Goal: Complete application form: Complete application form

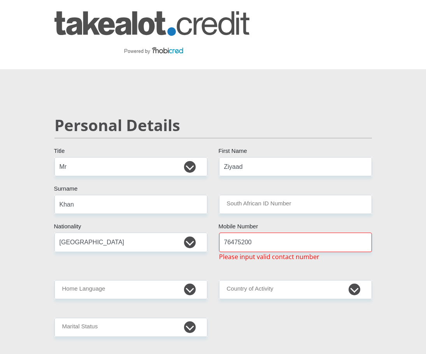
select select "Mr"
select select "ZAF"
click at [280, 200] on input "South African ID Number" at bounding box center [295, 204] width 153 height 19
type input "8510256496084"
drag, startPoint x: 224, startPoint y: 241, endPoint x: 244, endPoint y: 245, distance: 20.6
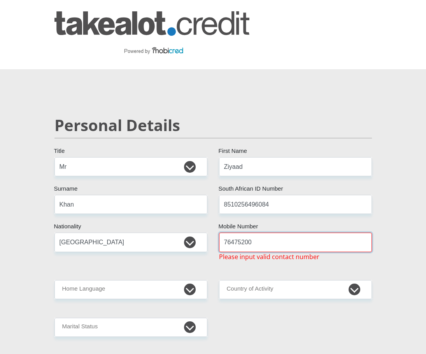
click at [224, 241] on input "76475200" at bounding box center [295, 242] width 153 height 19
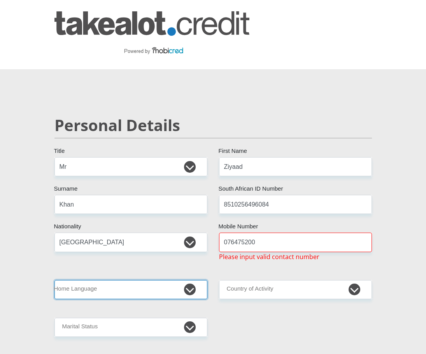
click at [128, 288] on select "Afrikaans English Sepedi South Ndebele Southern Sotho Swati Tsonga Tswana Venda…" at bounding box center [130, 289] width 153 height 19
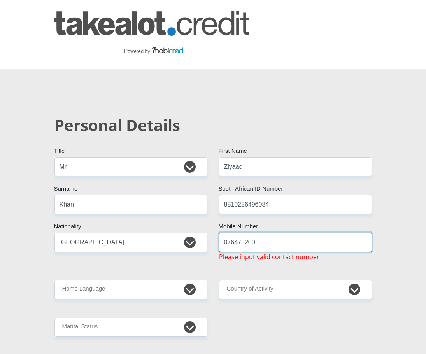
click at [238, 246] on input "076475200" at bounding box center [295, 242] width 153 height 19
click at [241, 243] on input "076475200" at bounding box center [295, 242] width 153 height 19
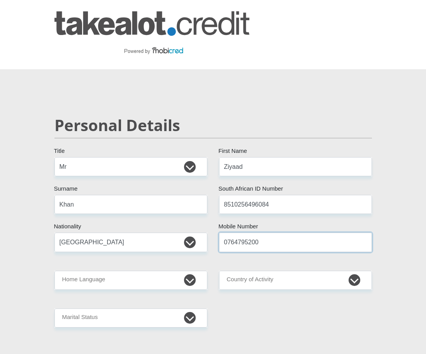
type input "0764795200"
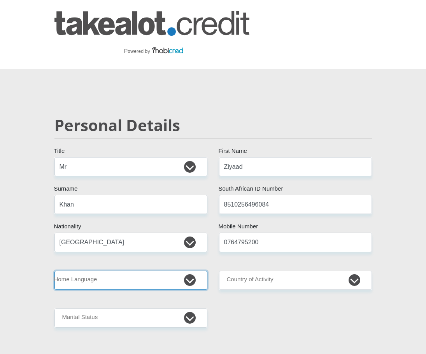
click at [140, 284] on select "Afrikaans English Sepedi South Ndebele Southern Sotho Swati Tsonga Tswana Venda…" at bounding box center [130, 280] width 153 height 19
select select "eng"
click at [54, 271] on select "Afrikaans English Sepedi South Ndebele Southern Sotho Swati Tsonga Tswana Venda…" at bounding box center [130, 280] width 153 height 19
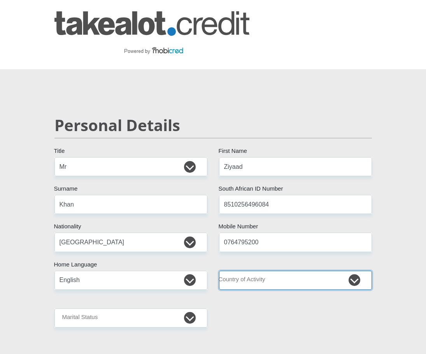
click at [300, 279] on select "[GEOGRAPHIC_DATA] [GEOGRAPHIC_DATA] [GEOGRAPHIC_DATA] [GEOGRAPHIC_DATA] [GEOGRA…" at bounding box center [295, 280] width 153 height 19
select select "ZAF"
click at [219, 271] on select "[GEOGRAPHIC_DATA] [GEOGRAPHIC_DATA] [GEOGRAPHIC_DATA] [GEOGRAPHIC_DATA] [GEOGRA…" at bounding box center [295, 280] width 153 height 19
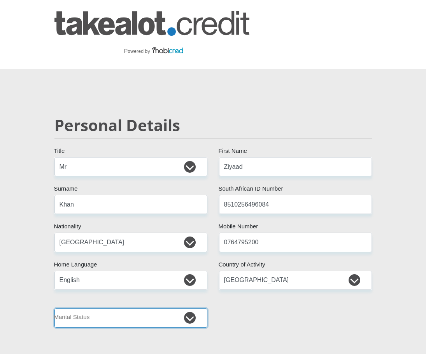
click at [119, 321] on select "Married ANC Single Divorced Widowed Married COP or Customary Law" at bounding box center [130, 317] width 153 height 19
select select "5"
click at [54, 308] on select "Married ANC Single Divorced Widowed Married COP or Customary Law" at bounding box center [130, 317] width 153 height 19
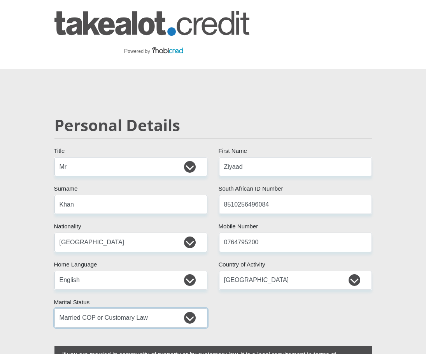
scroll to position [233, 0]
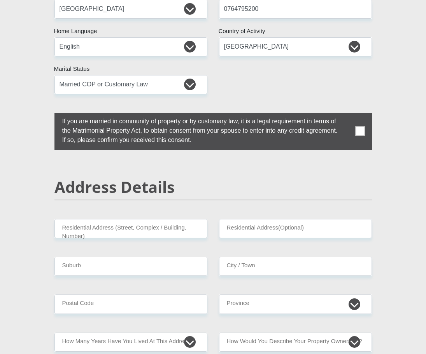
click at [359, 133] on span at bounding box center [360, 131] width 10 height 10
click at [47, 115] on input "checkbox" at bounding box center [47, 115] width 0 height 0
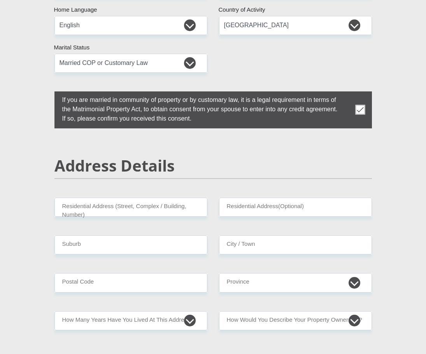
scroll to position [272, 0]
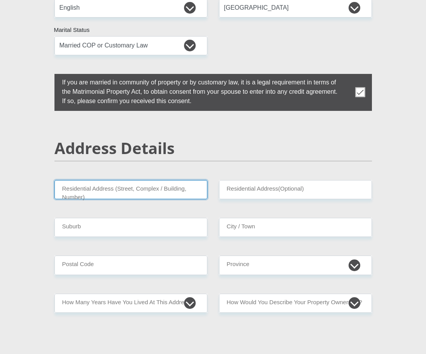
click at [182, 191] on input "Residential Address (Street, Complex / Building, Number)" at bounding box center [130, 189] width 153 height 19
type input "1 Lakenheath"
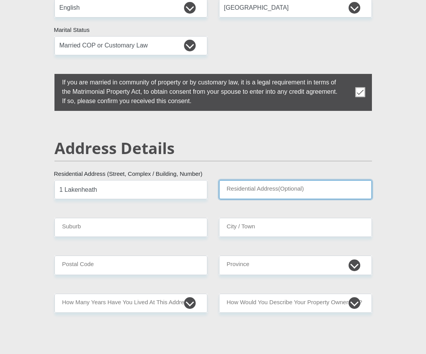
type input "[STREET_ADDRESS][PERSON_NAME]"
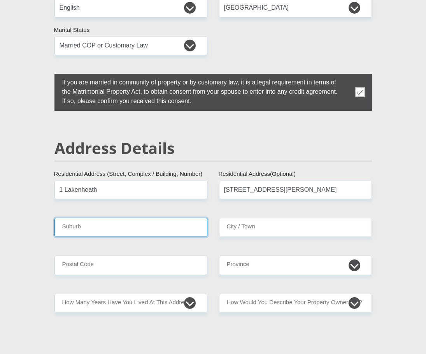
type input "Benoni"
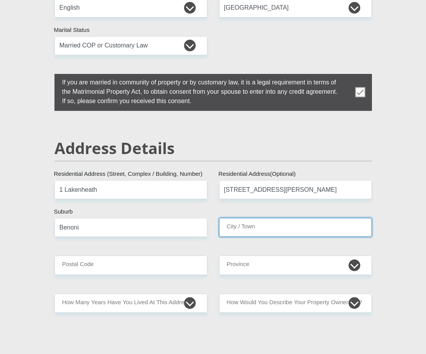
type input "Benoni"
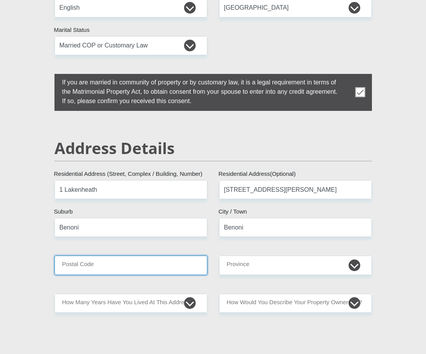
type input "1501"
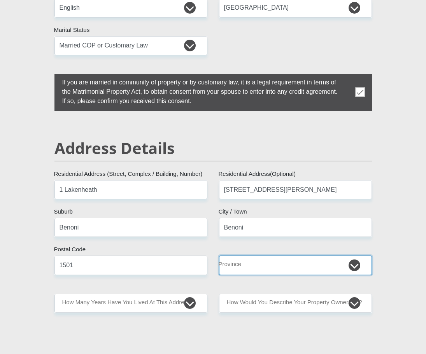
click at [261, 265] on select "Eastern Cape Free State [GEOGRAPHIC_DATA] [GEOGRAPHIC_DATA][DATE] [GEOGRAPHIC_D…" at bounding box center [295, 265] width 153 height 19
select select "Gauteng"
click at [219, 256] on select "Eastern Cape Free State [GEOGRAPHIC_DATA] [GEOGRAPHIC_DATA][DATE] [GEOGRAPHIC_D…" at bounding box center [295, 265] width 153 height 19
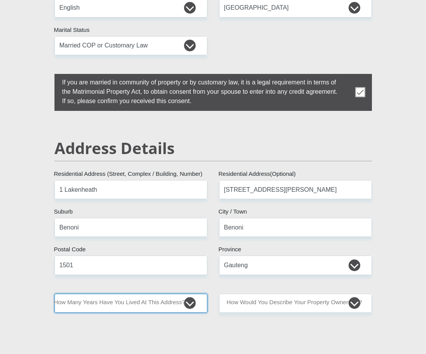
click at [191, 303] on select "less than 1 year 1-3 years 3-5 years 5+ years" at bounding box center [130, 303] width 153 height 19
select select "5"
click at [54, 294] on select "less than 1 year 1-3 years 3-5 years 5+ years" at bounding box center [130, 303] width 153 height 19
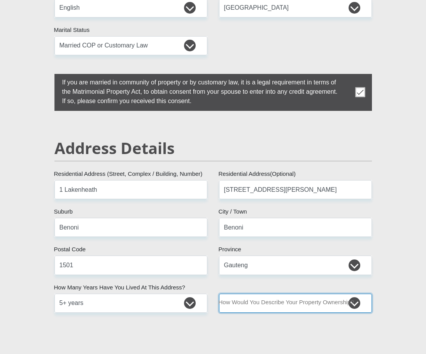
click at [350, 305] on select "Owned Rented Family Owned Company Dwelling" at bounding box center [295, 303] width 153 height 19
select select "Rented"
click at [219, 294] on select "Owned Rented Family Owned Company Dwelling" at bounding box center [295, 303] width 153 height 19
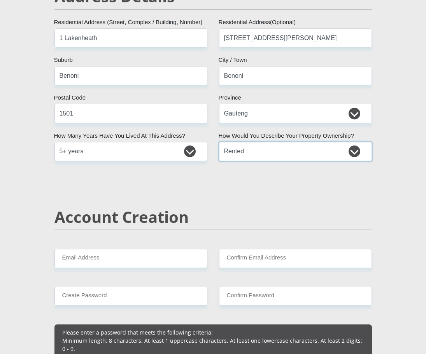
scroll to position [428, 0]
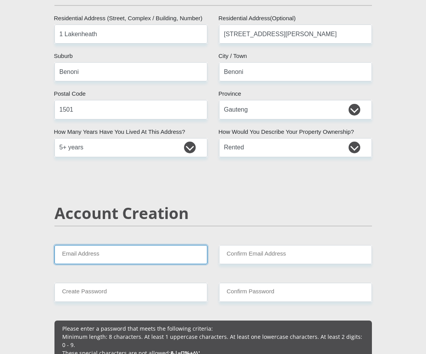
click at [195, 254] on input "Email Address" at bounding box center [130, 254] width 153 height 19
type input "[EMAIL_ADDRESS][DOMAIN_NAME]"
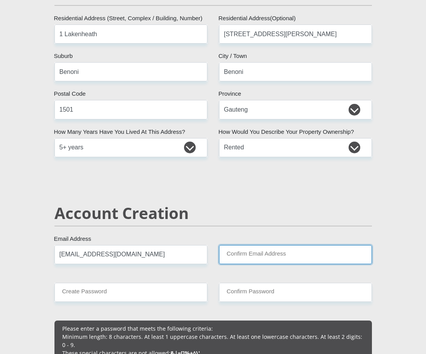
type input "[EMAIL_ADDRESS][DOMAIN_NAME]"
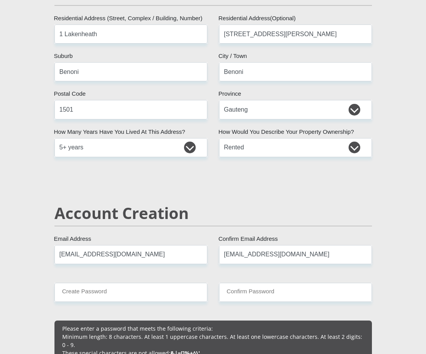
type input "76475200"
type input "Ziyaad"
type input "Khan"
click at [145, 288] on input "Create Password" at bounding box center [130, 292] width 153 height 19
type input "Reva2507*"
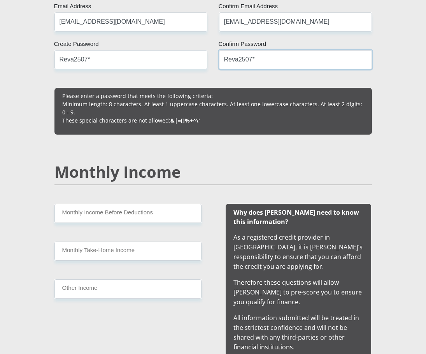
scroll to position [661, 0]
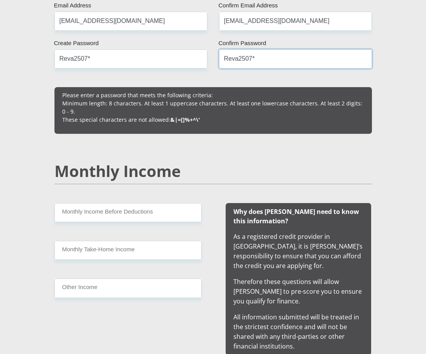
type input "Reva2507*"
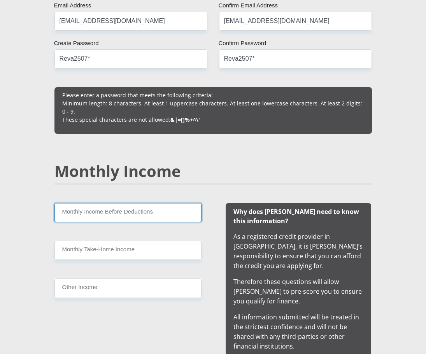
click at [131, 210] on input "Monthly Income Before Deductions" at bounding box center [127, 212] width 147 height 19
type input "35000"
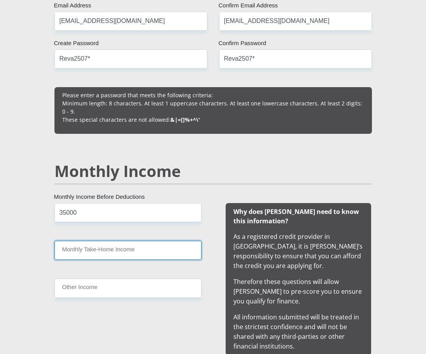
click at [72, 243] on input "Monthly Take-Home Income" at bounding box center [127, 250] width 147 height 19
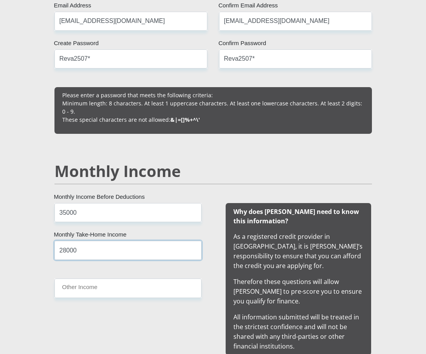
type input "28000"
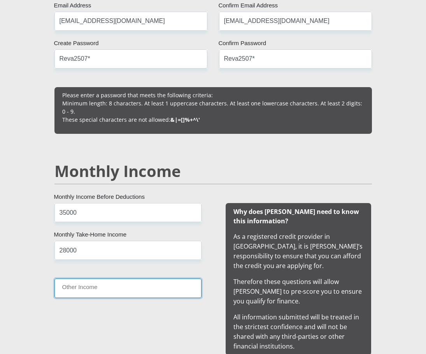
click at [121, 288] on input "Other Income" at bounding box center [127, 288] width 147 height 19
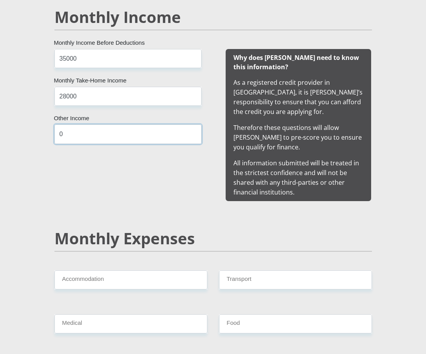
scroll to position [817, 0]
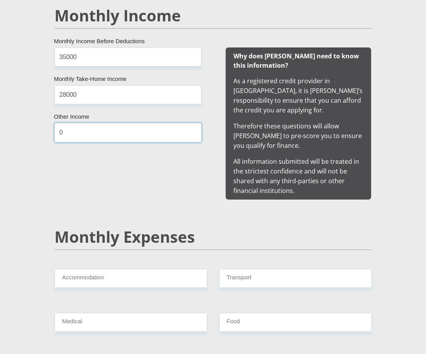
type input "0"
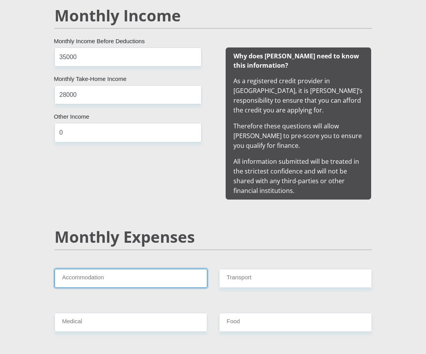
click at [114, 275] on input "Accommodation" at bounding box center [130, 278] width 153 height 19
drag, startPoint x: 176, startPoint y: 276, endPoint x: 242, endPoint y: 268, distance: 66.6
type input "1500"
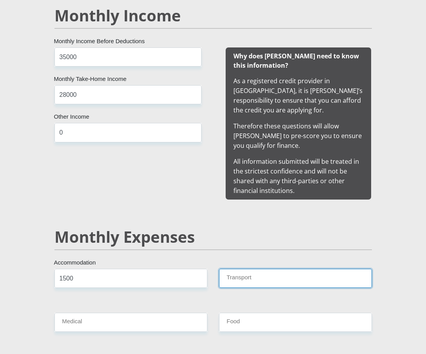
click at [256, 273] on input "Transport" at bounding box center [295, 278] width 153 height 19
type input "2000"
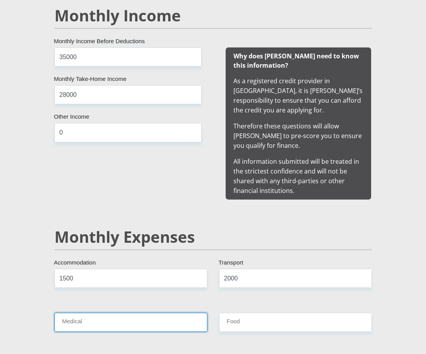
click at [177, 319] on input "Medical" at bounding box center [130, 322] width 153 height 19
type input "1000"
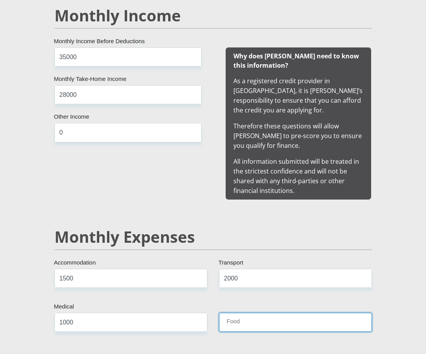
click at [239, 317] on input "Food" at bounding box center [295, 322] width 153 height 19
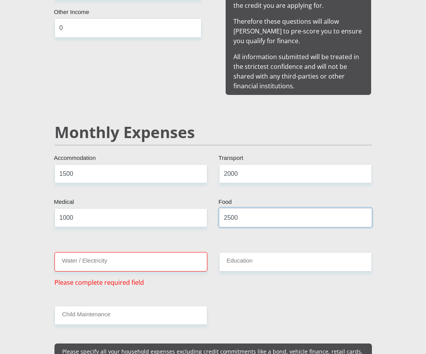
scroll to position [934, 0]
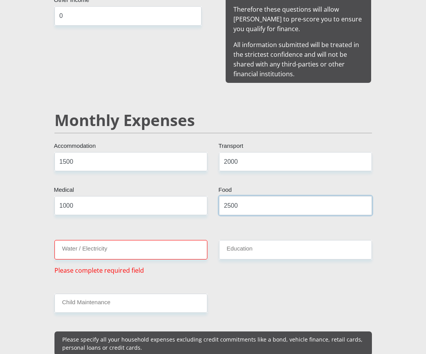
type input "2500"
click at [175, 240] on input "Water / Electricity" at bounding box center [130, 249] width 153 height 19
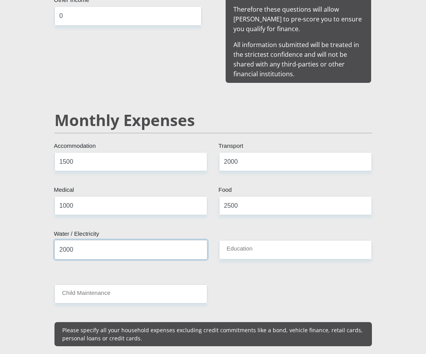
type input "2000"
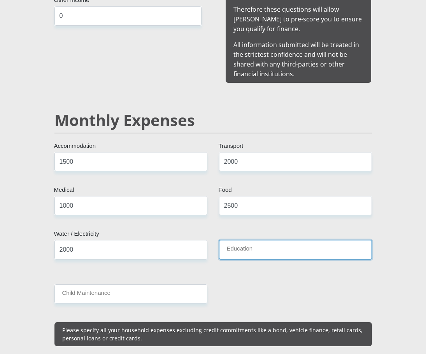
click at [232, 240] on input "Education" at bounding box center [295, 249] width 153 height 19
type input "1500"
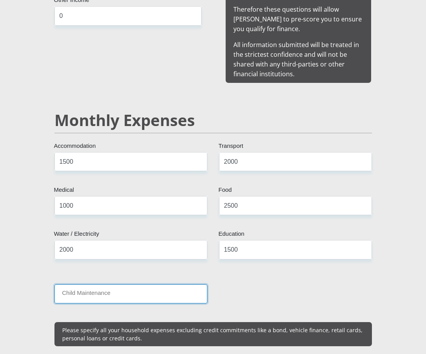
click at [177, 293] on input "Child Maintenance" at bounding box center [130, 293] width 153 height 19
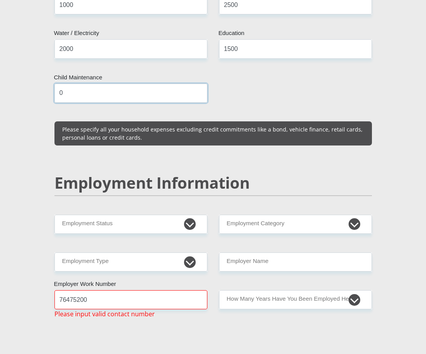
scroll to position [1128, 0]
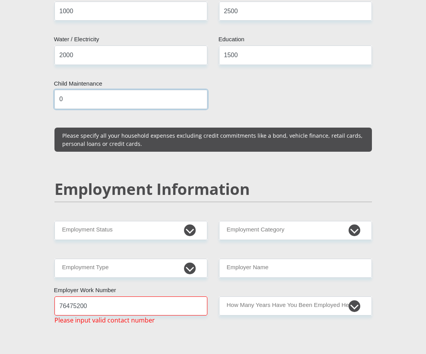
type input "0"
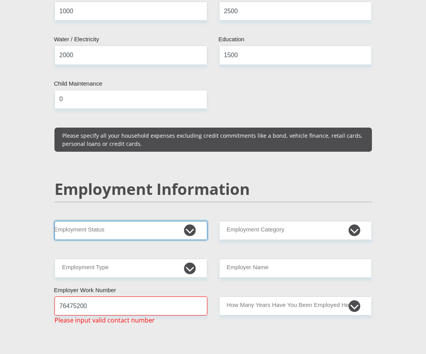
click at [186, 227] on select "Permanent/Full-time Part-time/Casual [DEMOGRAPHIC_DATA] Worker Self-Employed Ho…" at bounding box center [130, 230] width 153 height 19
select select "1"
click at [54, 221] on select "Permanent/Full-time Part-time/Casual [DEMOGRAPHIC_DATA] Worker Self-Employed Ho…" at bounding box center [130, 230] width 153 height 19
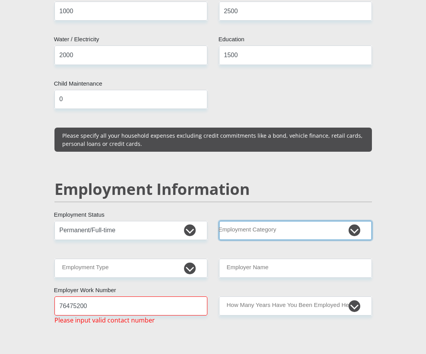
click at [278, 228] on select "AGRICULTURE ALCOHOL & TOBACCO CONSTRUCTION MATERIALS METALLURGY EQUIPMENT FOR R…" at bounding box center [295, 230] width 153 height 19
select select "71"
click at [219, 221] on select "AGRICULTURE ALCOHOL & TOBACCO CONSTRUCTION MATERIALS METALLURGY EQUIPMENT FOR R…" at bounding box center [295, 230] width 153 height 19
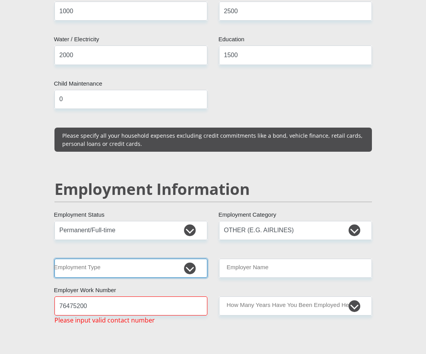
click at [121, 259] on select "College/Lecturer Craft Seller Creative Driver Executive Farmer Forces - Non Com…" at bounding box center [130, 268] width 153 height 19
select select "Non Licenced Professional"
click at [54, 259] on select "College/Lecturer Craft Seller Creative Driver Executive Farmer Forces - Non Com…" at bounding box center [130, 268] width 153 height 19
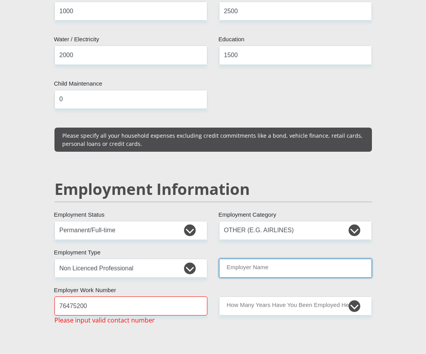
click at [273, 269] on input "Employer Name" at bounding box center [295, 268] width 153 height 19
type input "SAATechnical"
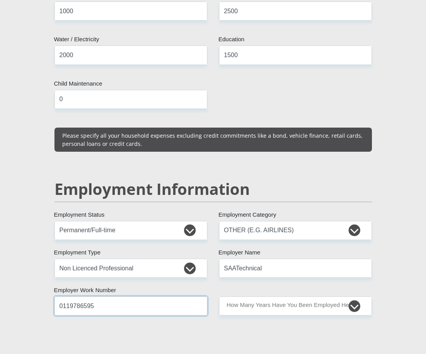
type input "0119786595"
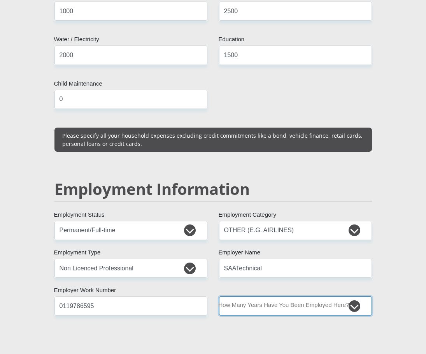
click at [356, 300] on select "less than 1 year 1-3 years 3-5 years 5+ years" at bounding box center [295, 305] width 153 height 19
select select "60"
click at [219, 296] on select "less than 1 year 1-3 years 3-5 years 5+ years" at bounding box center [295, 305] width 153 height 19
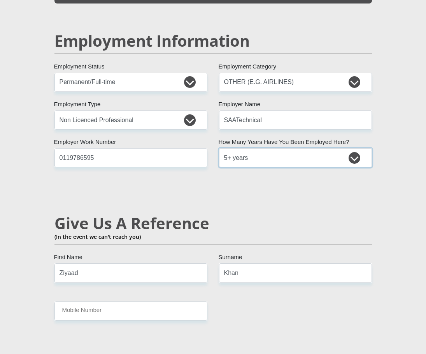
scroll to position [1284, 0]
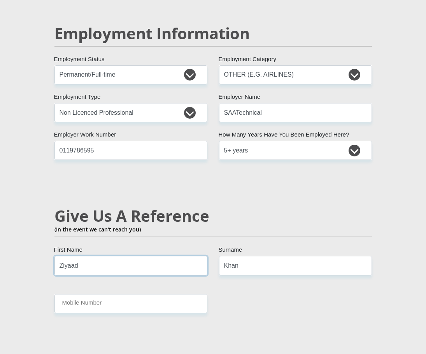
drag, startPoint x: 135, startPoint y: 259, endPoint x: 65, endPoint y: 266, distance: 70.5
click at [32, 271] on div "Personal Details Mr Ms Mrs Dr [PERSON_NAME] Title Ziyaad First Name Khan Surnam…" at bounding box center [212, 52] width 373 height 2477
type input "Revashni"
type input "Rambharran"
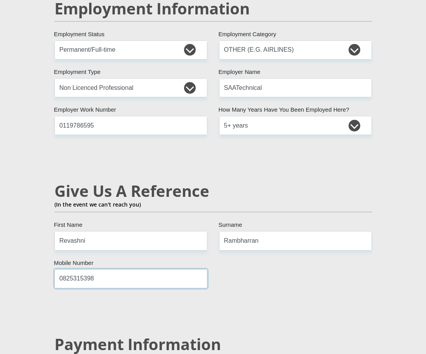
scroll to position [1478, 0]
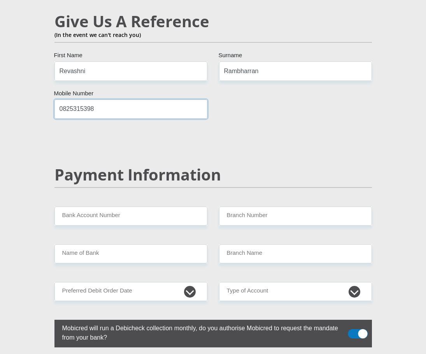
type input "0825315398"
click at [175, 214] on input "Bank Account Number" at bounding box center [130, 216] width 153 height 19
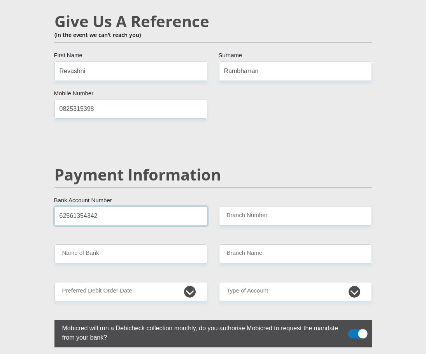
type input "62561354342"
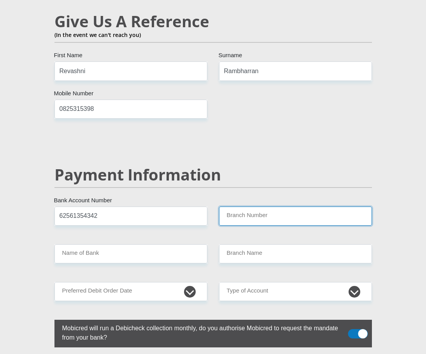
click at [287, 207] on input "Branch Number" at bounding box center [295, 216] width 153 height 19
type input "250072"
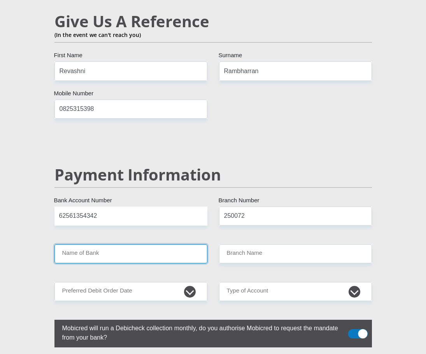
click at [131, 255] on input "Name of Bank" at bounding box center [130, 253] width 153 height 19
type input "FIRSTRAND BANK"
type input "FNB CPFEX CORPORATE"
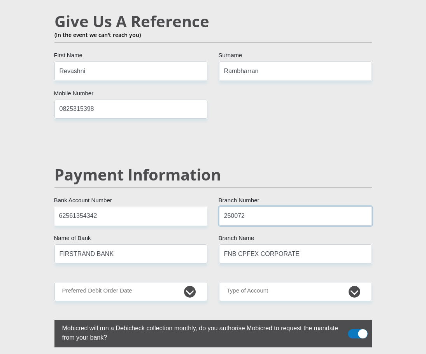
drag, startPoint x: 252, startPoint y: 210, endPoint x: 152, endPoint y: 199, distance: 100.5
type input "250655"
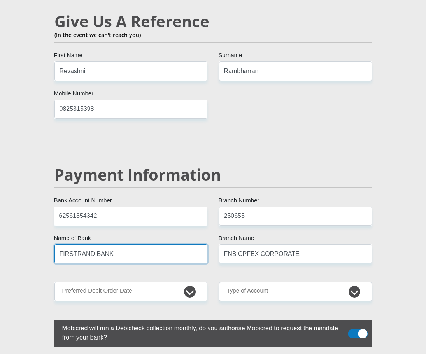
type input "BRANCH 560"
click at [167, 247] on input "FIRSTRAND BANK" at bounding box center [130, 253] width 153 height 19
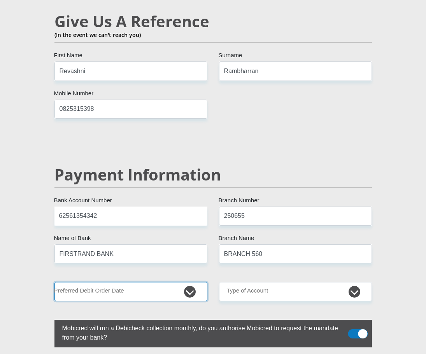
click at [110, 288] on select "1st 2nd 3rd 4th 5th 7th 18th 19th 20th 21st 22nd 23rd 24th 25th 26th 27th 28th …" at bounding box center [130, 291] width 153 height 19
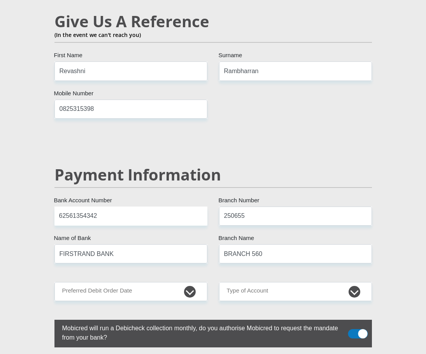
click at [306, 184] on div "Payment Information" at bounding box center [213, 185] width 329 height 41
click at [151, 249] on input "FIRSTRAND BANK" at bounding box center [130, 253] width 153 height 19
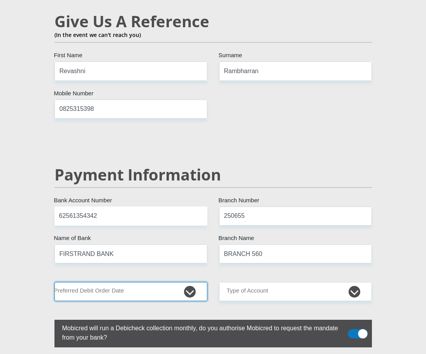
click at [184, 285] on select "1st 2nd 3rd 4th 5th 7th 18th 19th 20th 21st 22nd 23rd 24th 25th 26th 27th 28th …" at bounding box center [130, 291] width 153 height 19
select select "27"
click at [54, 282] on select "1st 2nd 3rd 4th 5th 7th 18th 19th 20th 21st 22nd 23rd 24th 25th 26th 27th 28th …" at bounding box center [130, 291] width 153 height 19
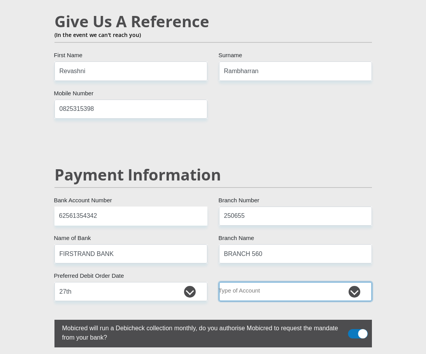
click at [355, 285] on select "Cheque Savings" at bounding box center [295, 291] width 153 height 19
select select "CUR"
click at [219, 282] on select "Cheque Savings" at bounding box center [295, 291] width 153 height 19
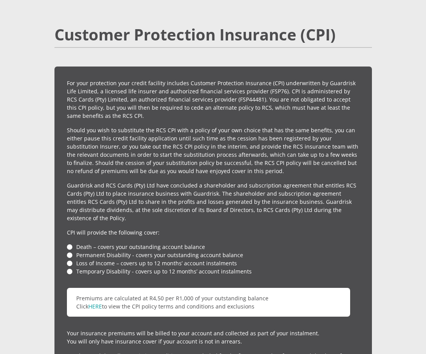
scroll to position [1867, 0]
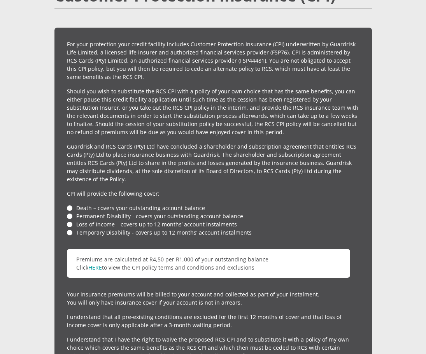
click at [69, 204] on li "Death – covers your outstanding account balance" at bounding box center [213, 208] width 293 height 8
click at [67, 214] on li "Permanent Disability - covers your outstanding account balance" at bounding box center [213, 216] width 293 height 8
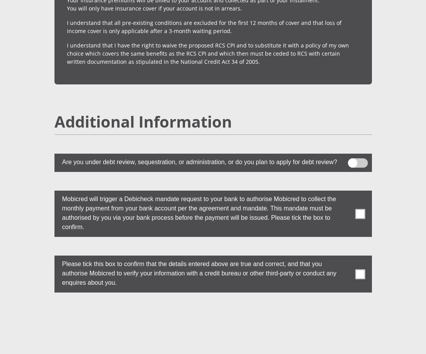
scroll to position [2178, 0]
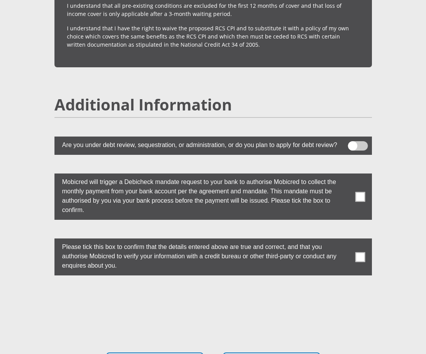
click at [354, 141] on span at bounding box center [358, 145] width 20 height 9
click at [356, 143] on input "checkbox" at bounding box center [356, 143] width 0 height 0
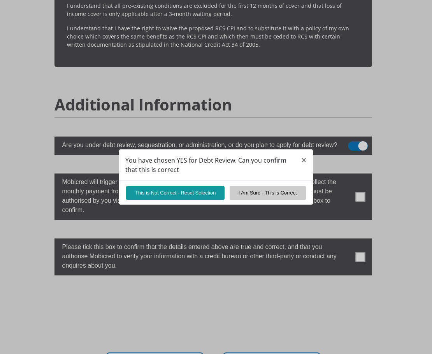
click at [359, 142] on div "You have chosen YES for Debt Review. Can you confirm that this is correct × Thi…" at bounding box center [216, 177] width 432 height 354
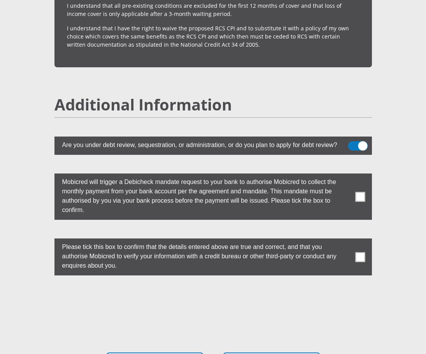
click at [354, 141] on span at bounding box center [358, 145] width 20 height 9
click at [356, 143] on input "checkbox" at bounding box center [356, 143] width 0 height 0
click at [357, 192] on span at bounding box center [360, 197] width 10 height 10
click at [348, 175] on input "checkbox" at bounding box center [348, 175] width 0 height 0
click at [357, 252] on span at bounding box center [360, 257] width 10 height 10
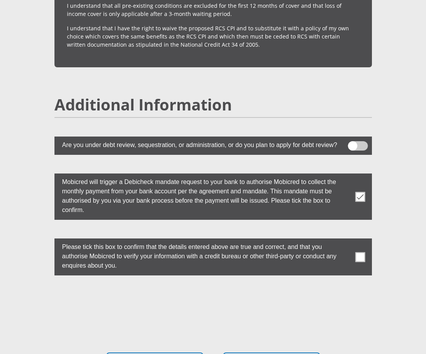
click at [348, 240] on input "checkbox" at bounding box center [348, 240] width 0 height 0
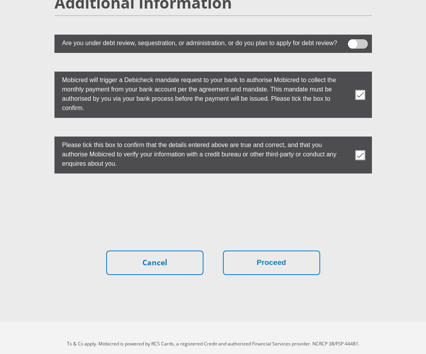
scroll to position [2288, 0]
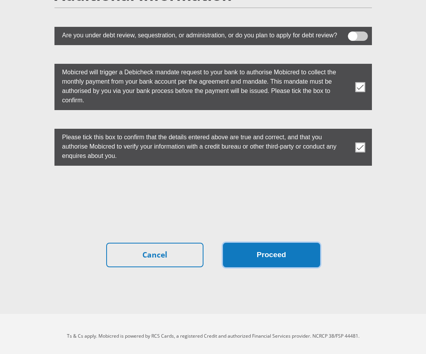
click at [292, 258] on button "Proceed" at bounding box center [271, 255] width 97 height 25
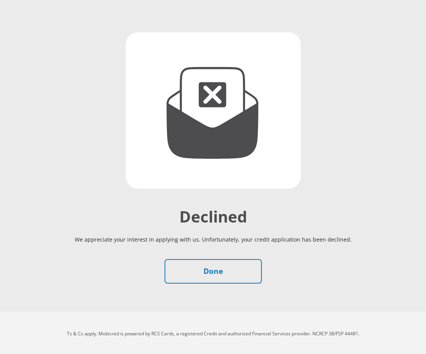
scroll to position [86, 0]
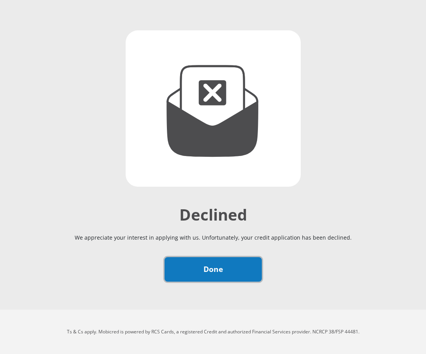
click at [204, 263] on link "Done" at bounding box center [213, 269] width 97 height 25
